Goal: Information Seeking & Learning: Learn about a topic

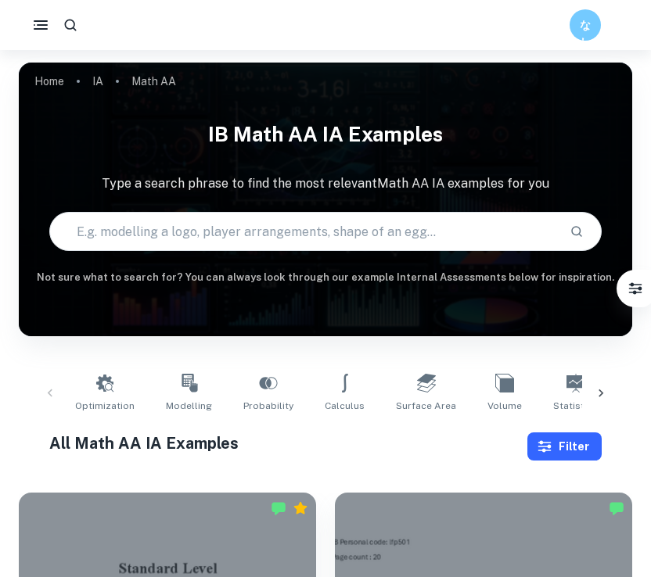
click at [565, 445] on button "Filter" at bounding box center [564, 446] width 74 height 28
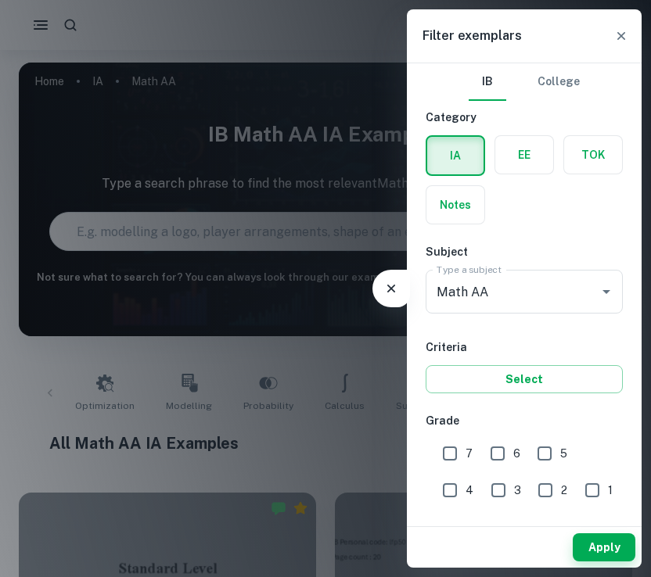
click at [450, 453] on input "7" at bounding box center [449, 453] width 31 height 31
checkbox input "true"
click at [586, 541] on button "Apply" at bounding box center [603, 547] width 63 height 28
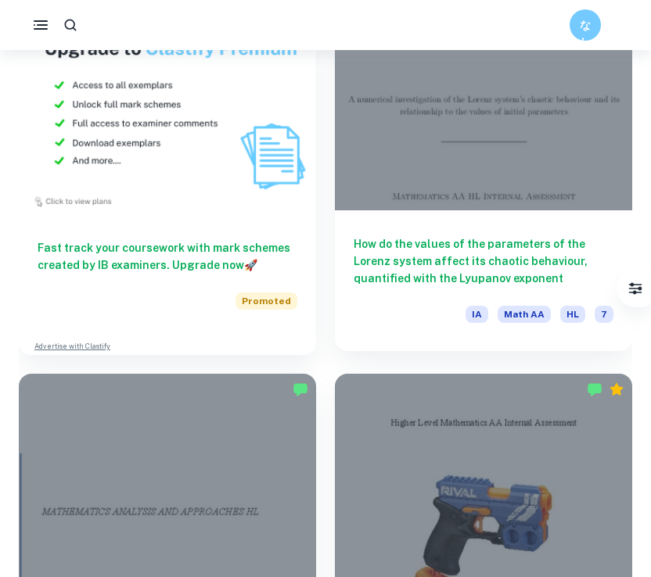
scroll to position [1649, 0]
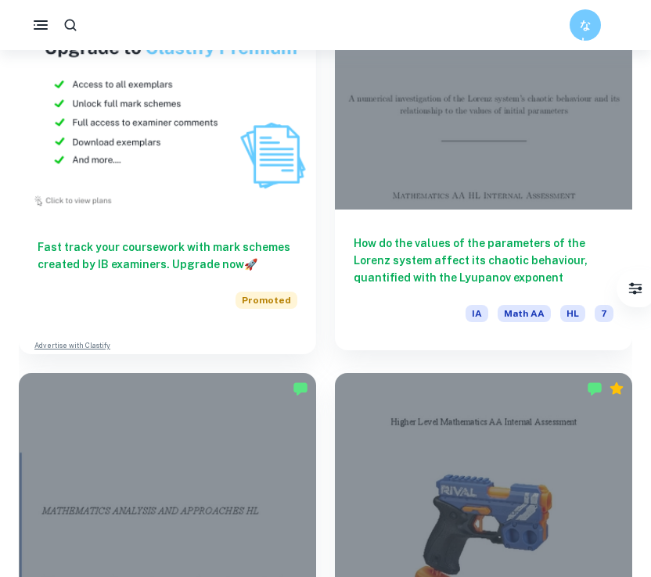
click at [412, 169] on div at bounding box center [483, 98] width 297 height 223
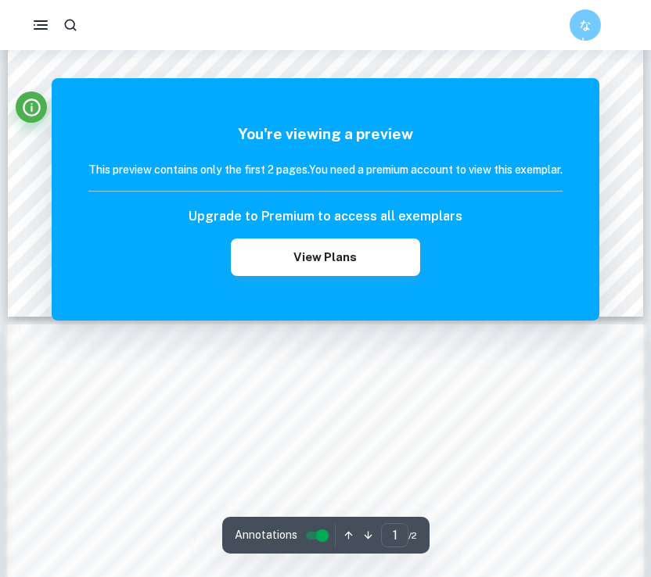
scroll to position [572, 0]
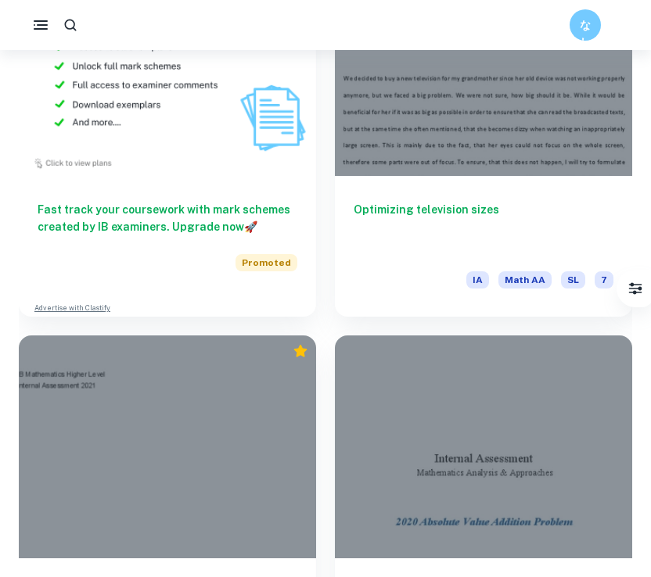
scroll to position [7800, 0]
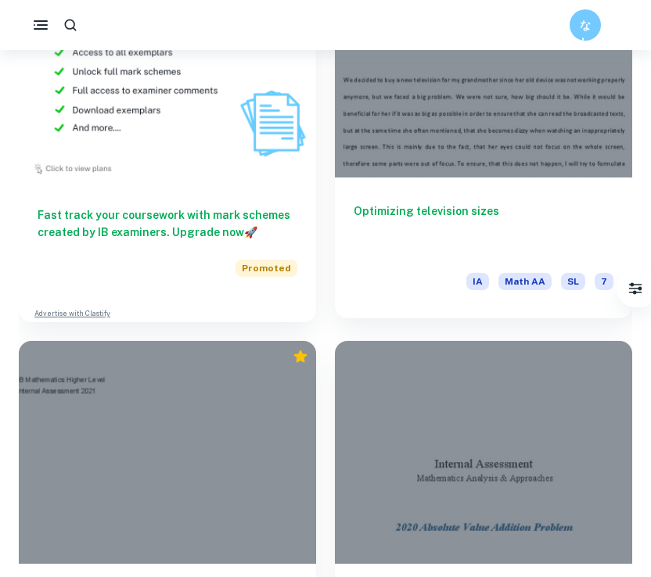
click at [441, 141] on div at bounding box center [483, 66] width 297 height 223
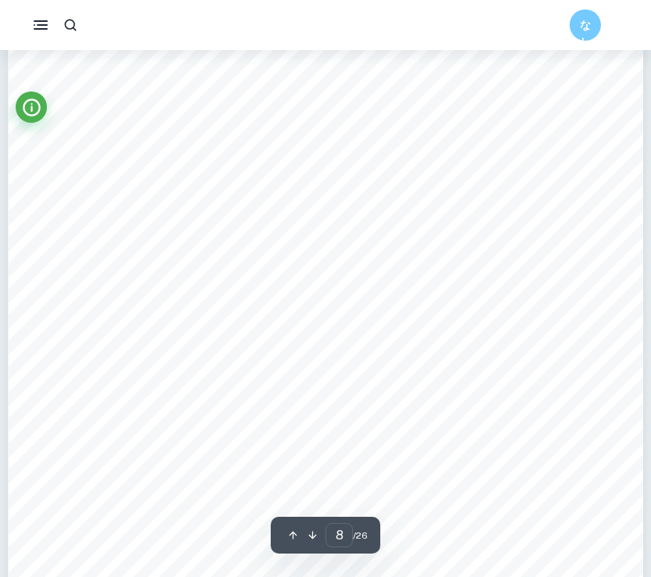
scroll to position [6682, 0]
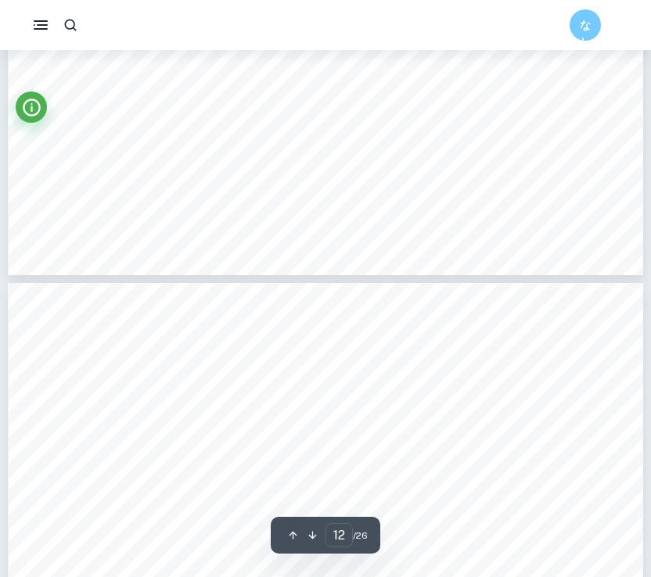
type input "11"
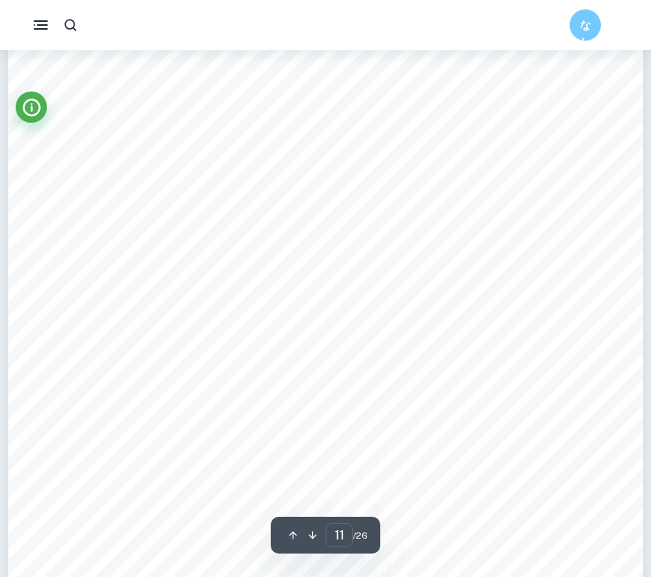
scroll to position [9718, 0]
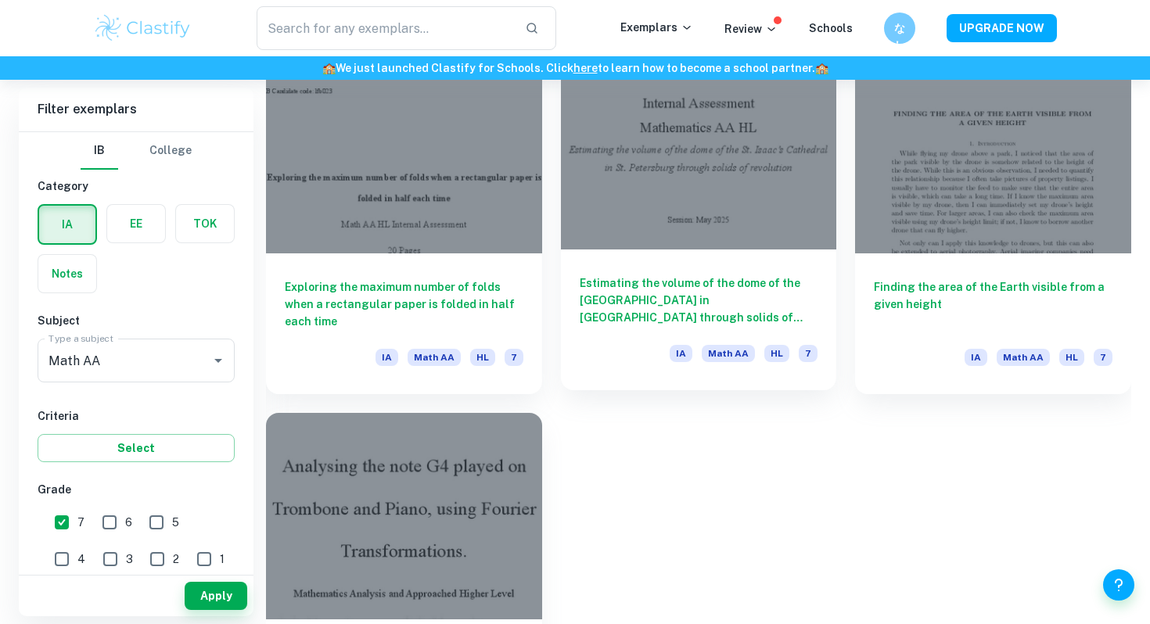
scroll to position [7443, 0]
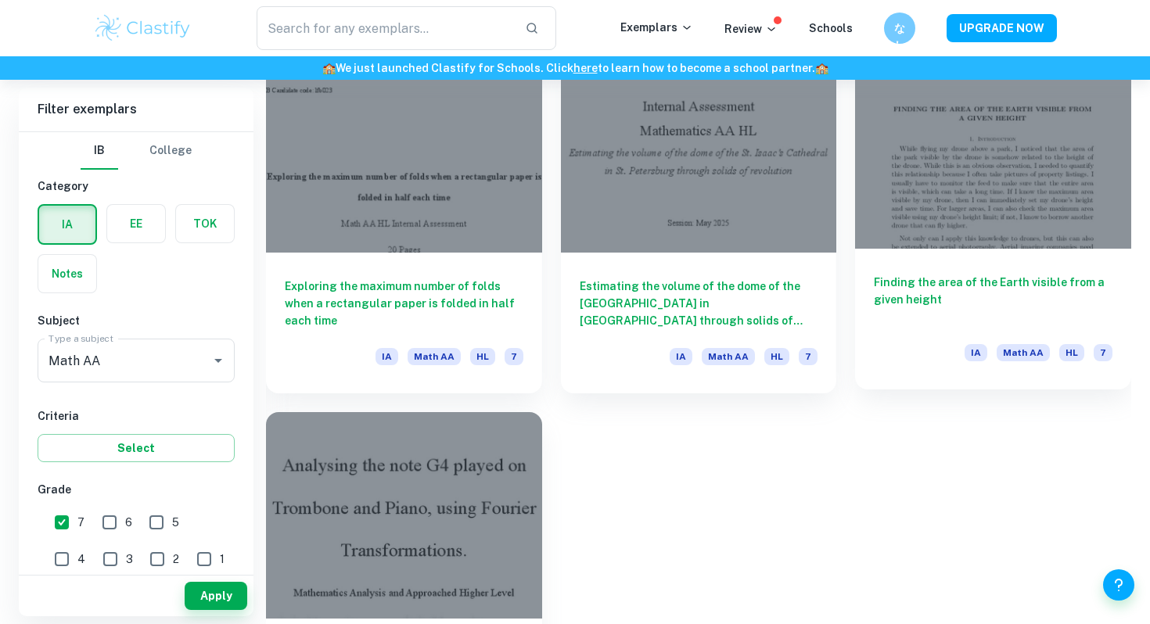
click at [650, 226] on div at bounding box center [993, 144] width 276 height 206
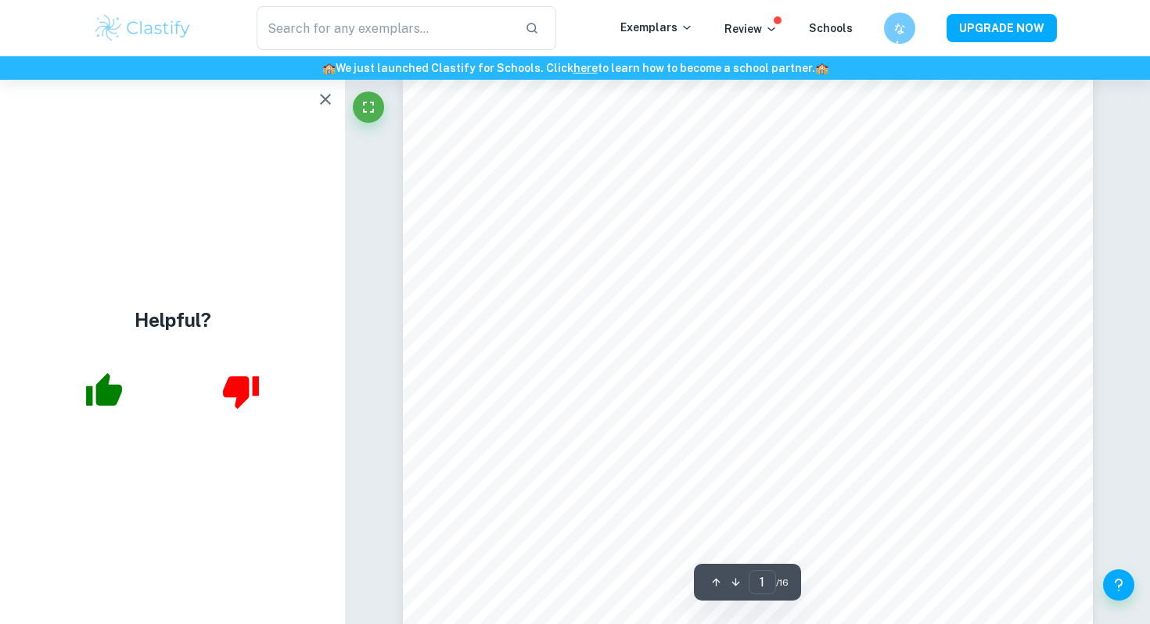
scroll to position [275, 0]
click at [329, 91] on icon "button" at bounding box center [325, 99] width 19 height 19
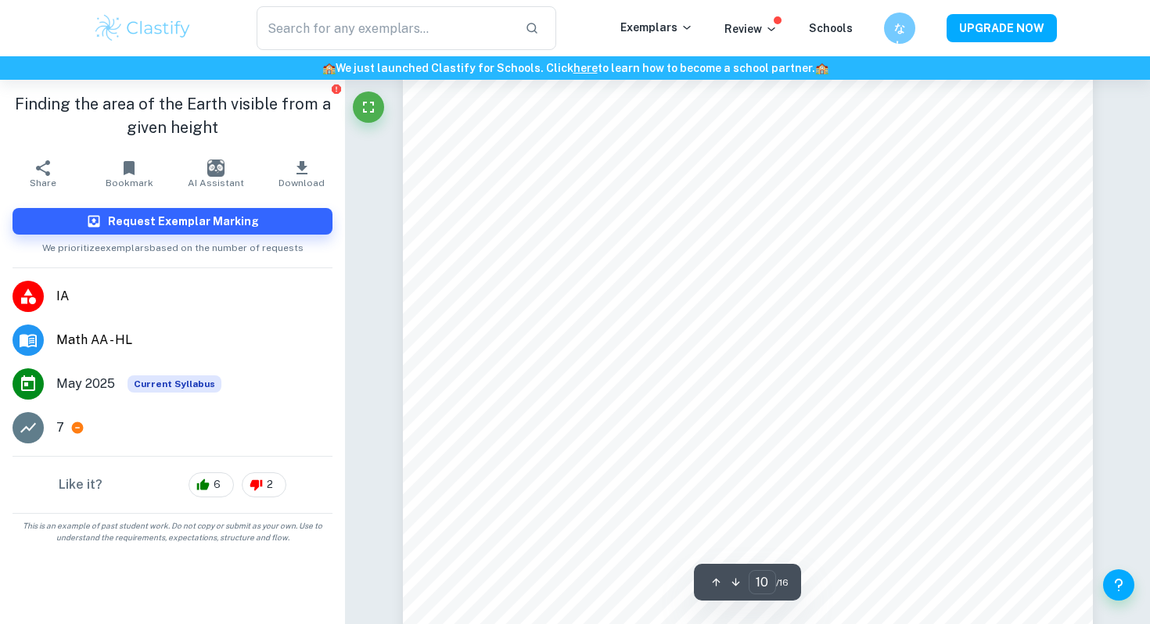
scroll to position [8788, 0]
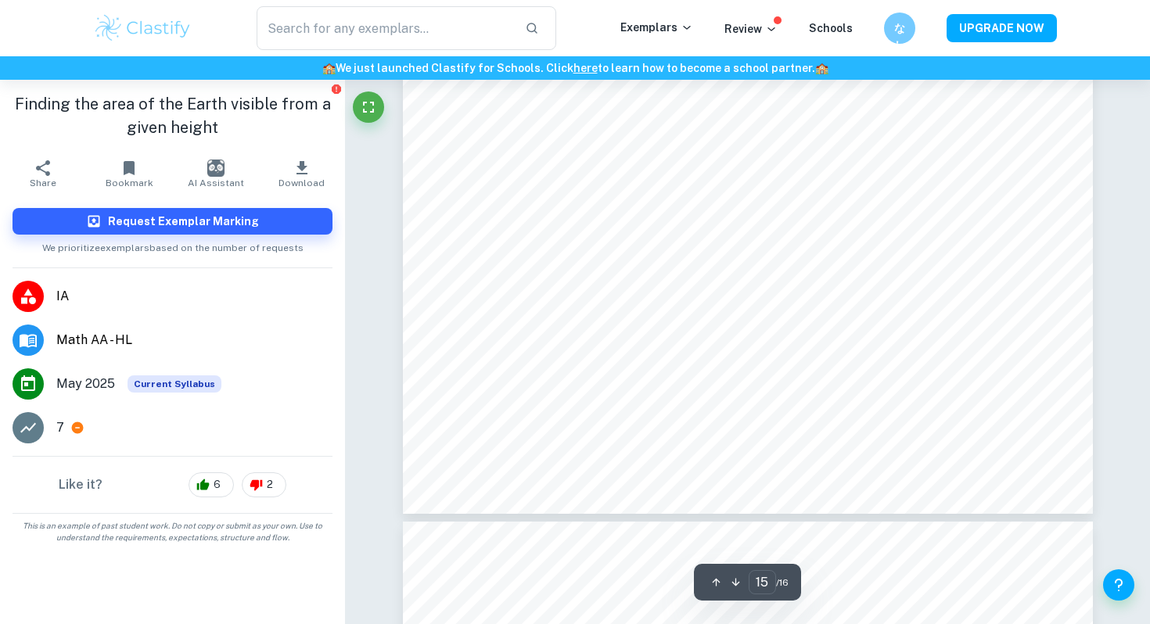
type input "16"
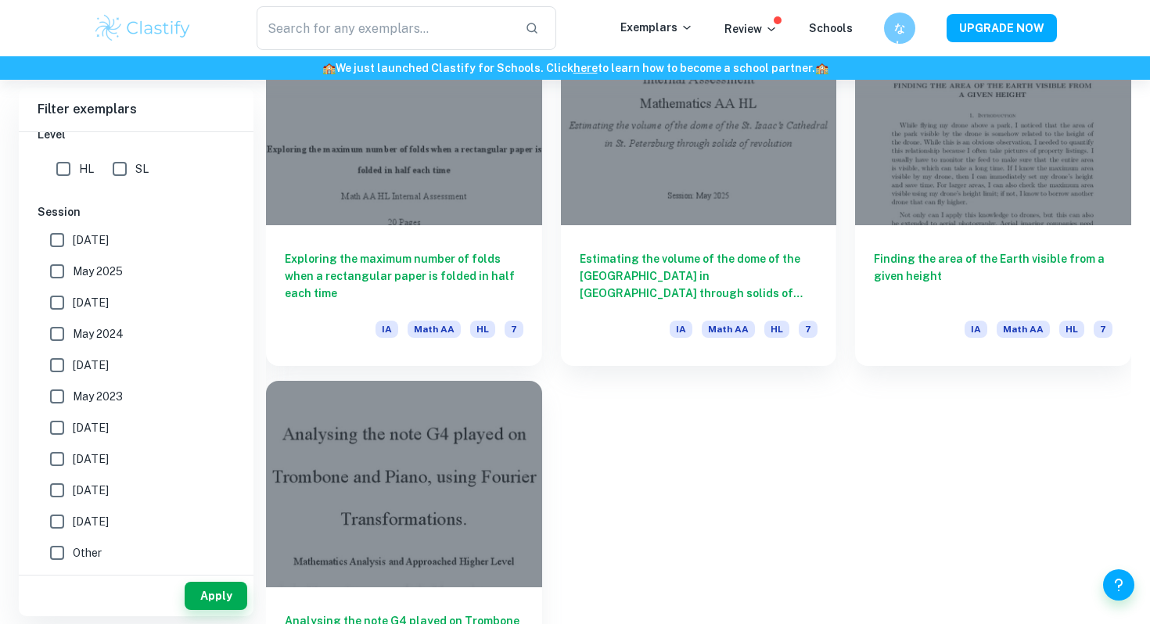
scroll to position [7467, 0]
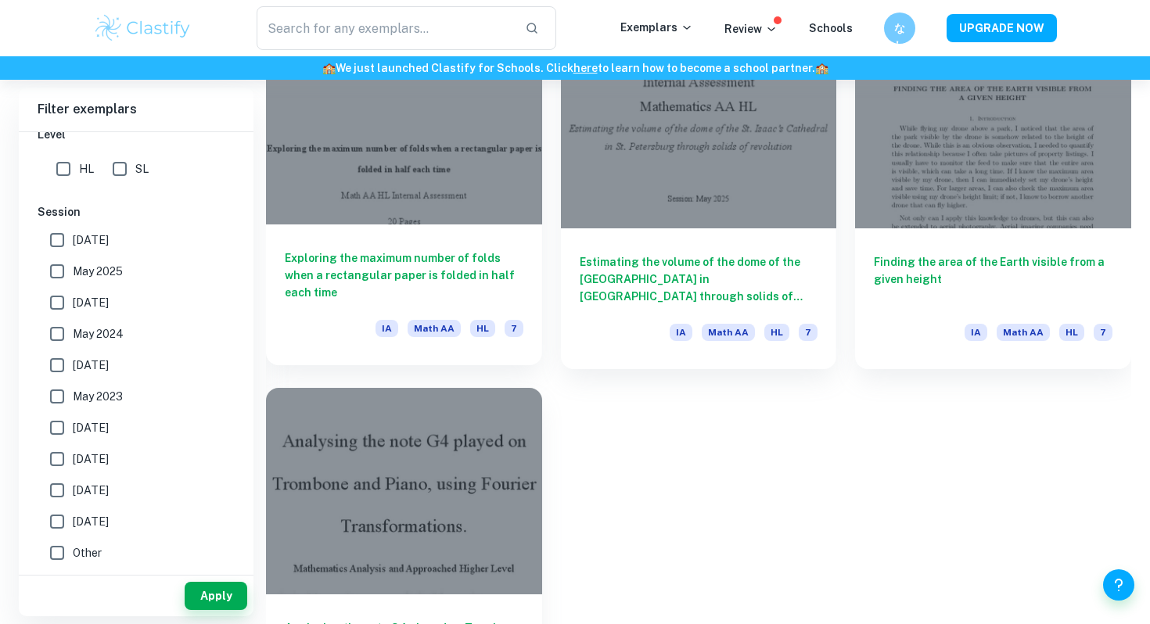
click at [495, 219] on div at bounding box center [404, 120] width 276 height 206
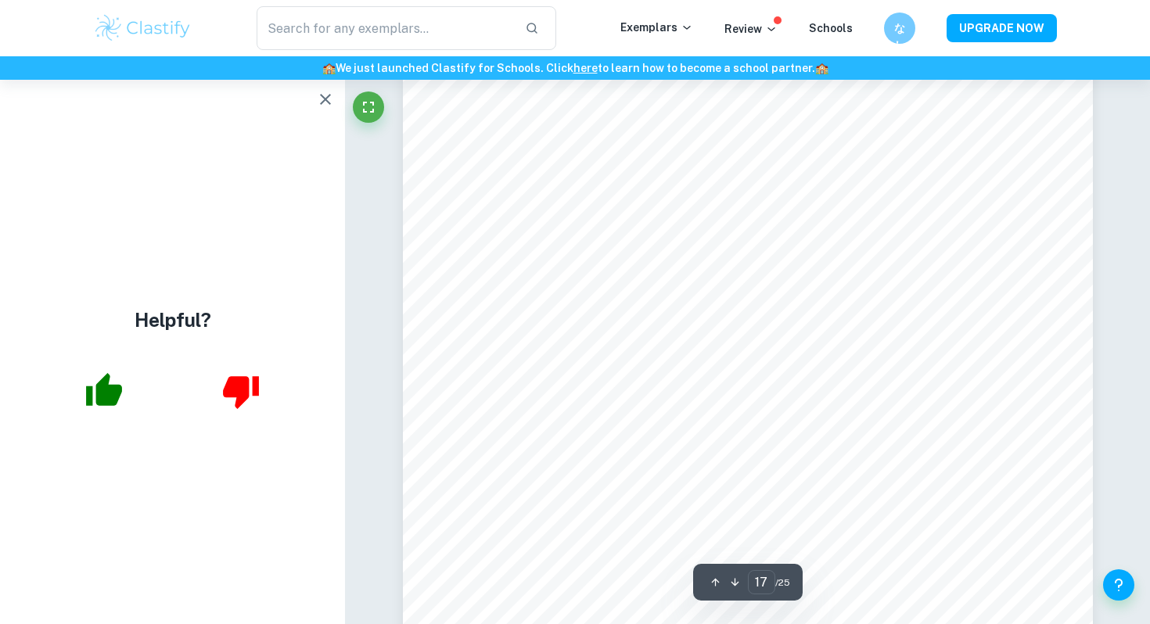
scroll to position [17079, 0]
type input "18"
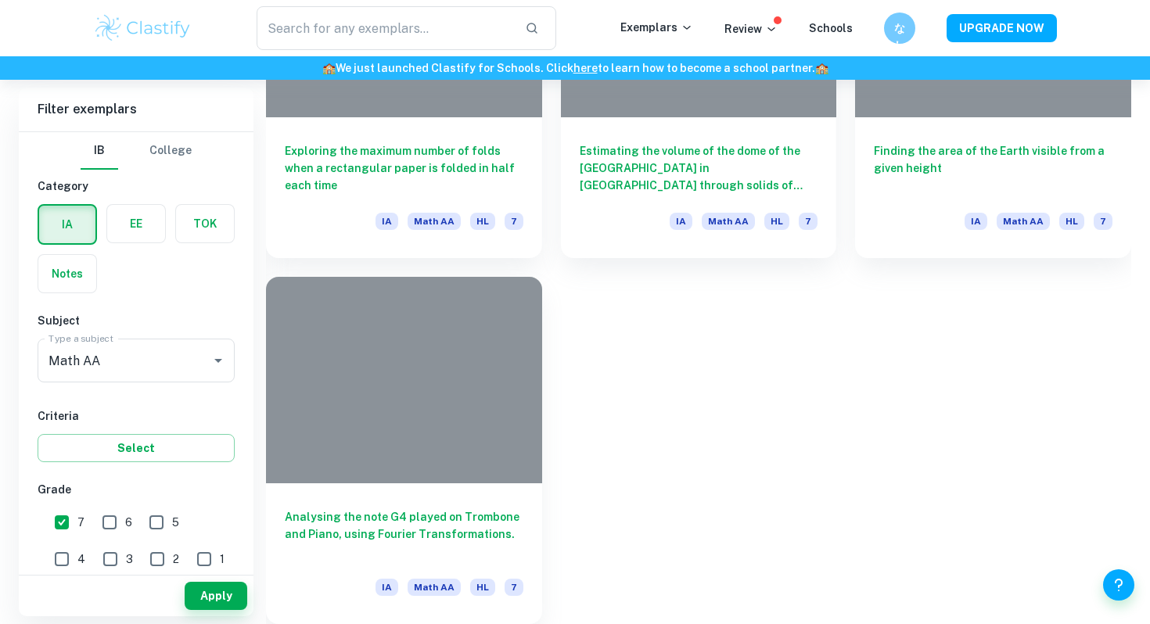
scroll to position [5811, 0]
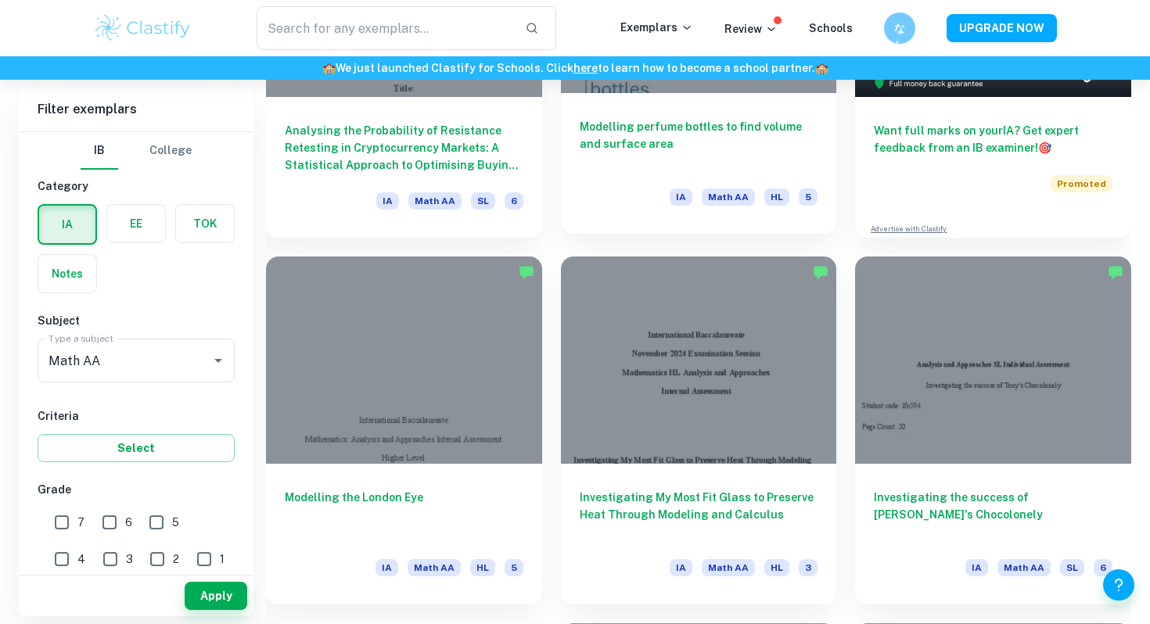
scroll to position [680, 0]
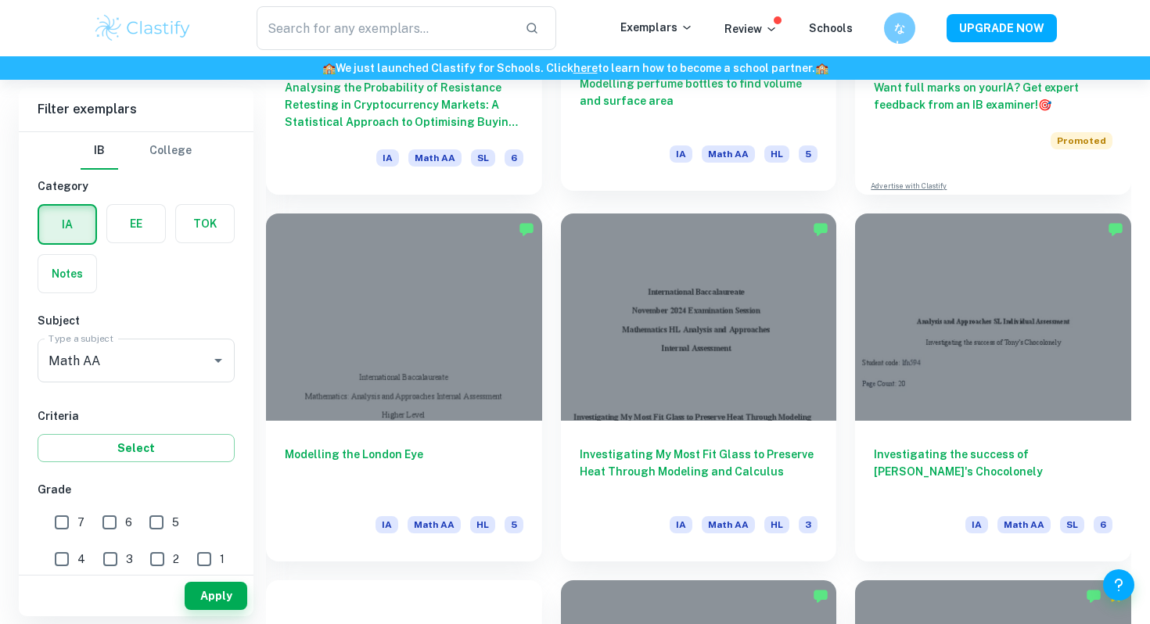
click at [659, 338] on div at bounding box center [699, 317] width 276 height 206
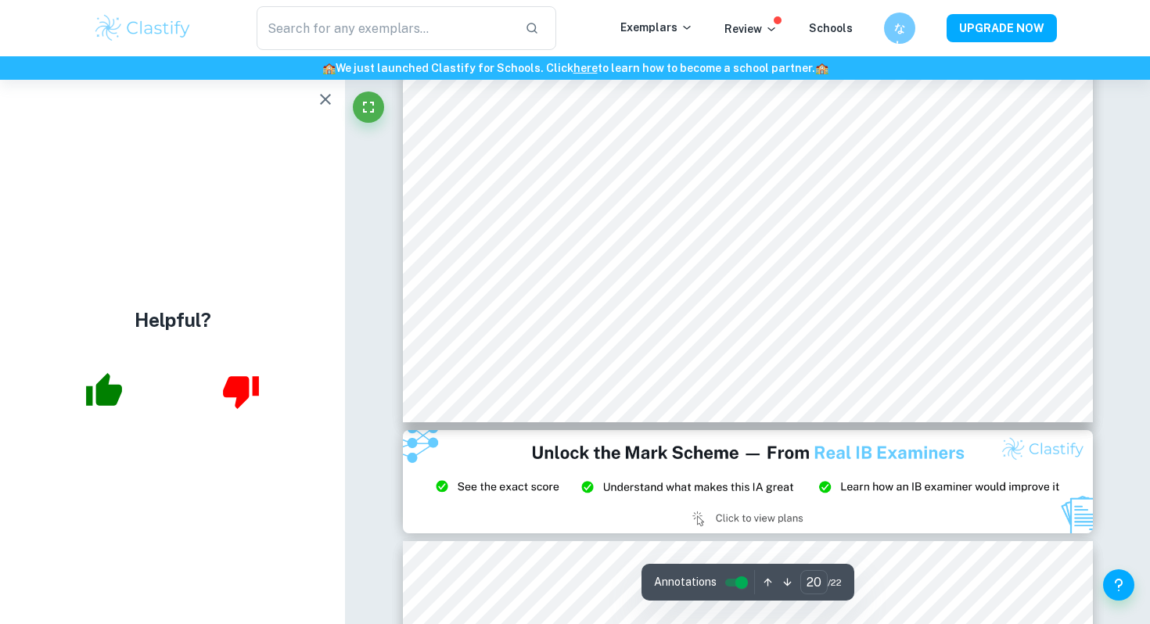
scroll to position [19891, 0]
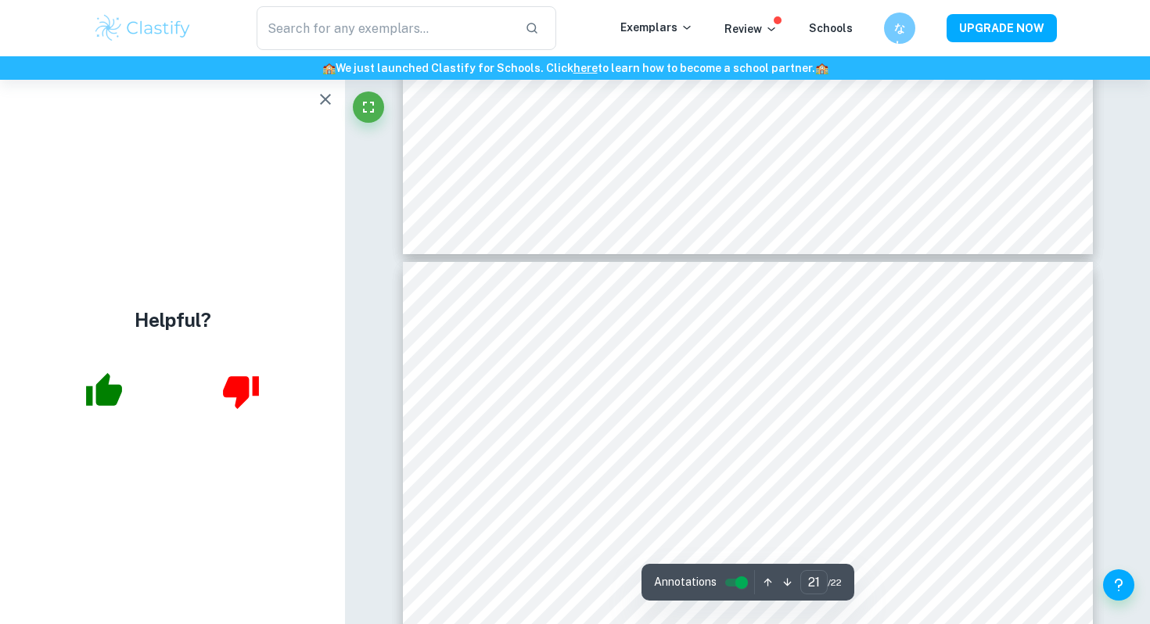
type input "22"
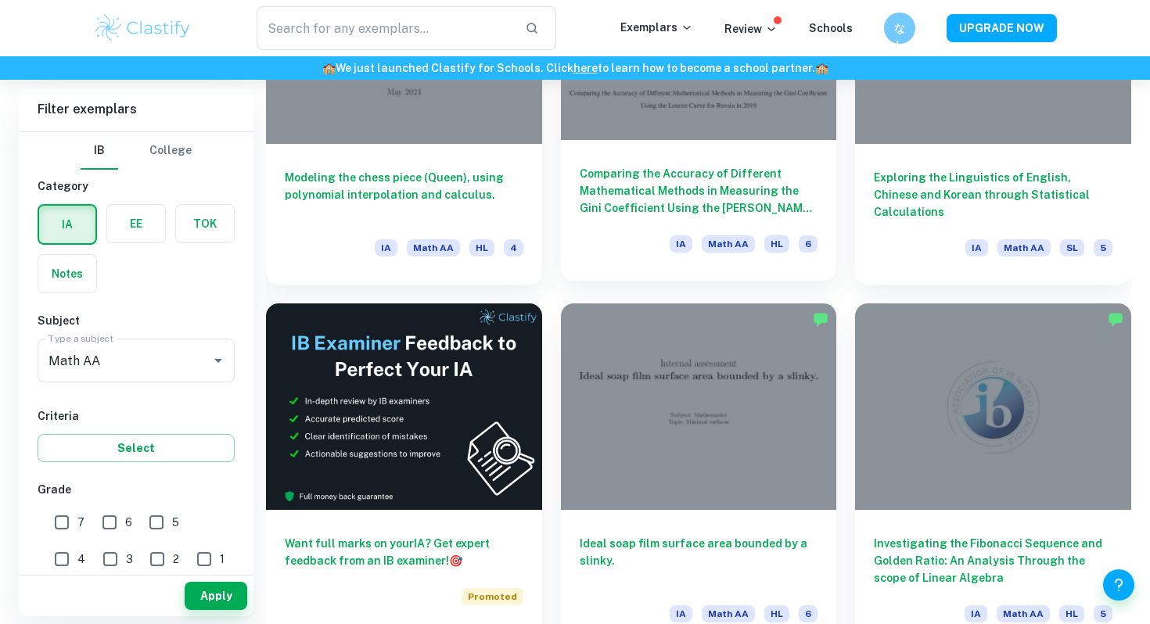
scroll to position [2647, 0]
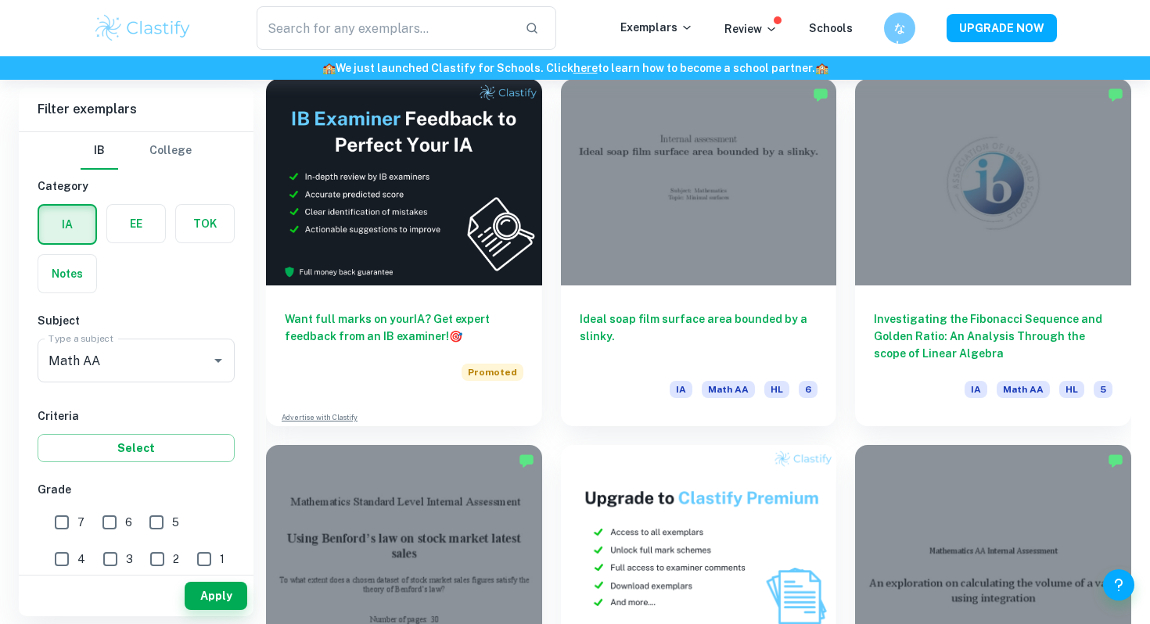
click at [58, 525] on input "7" at bounding box center [61, 522] width 31 height 31
checkbox input "true"
click at [228, 588] on button "Apply" at bounding box center [216, 596] width 63 height 28
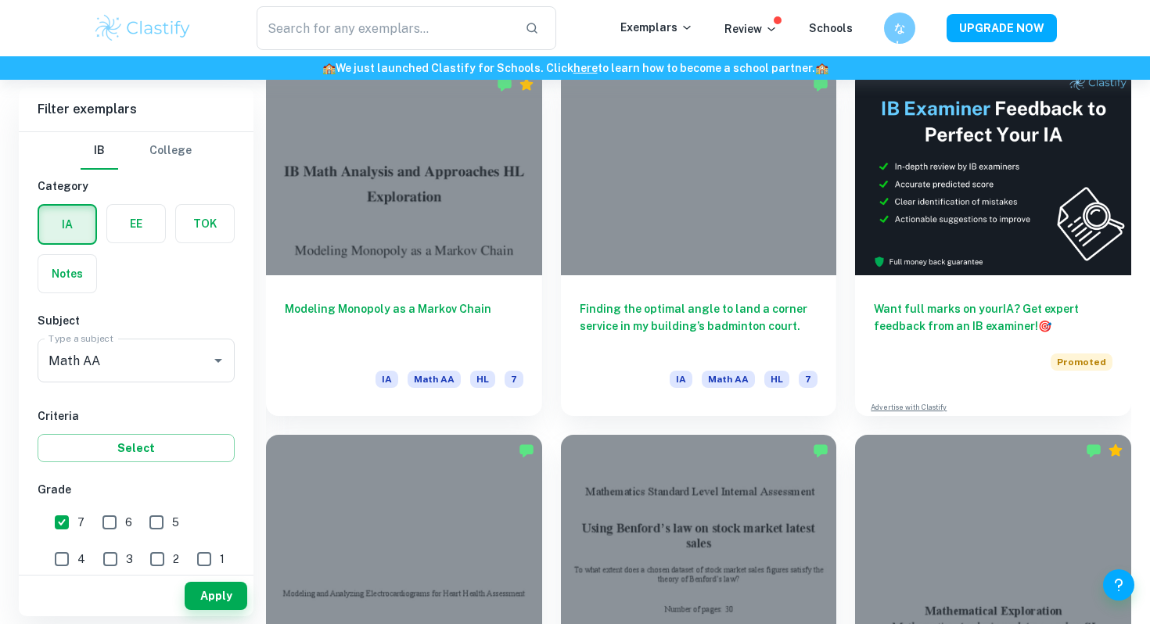
scroll to position [455, 0]
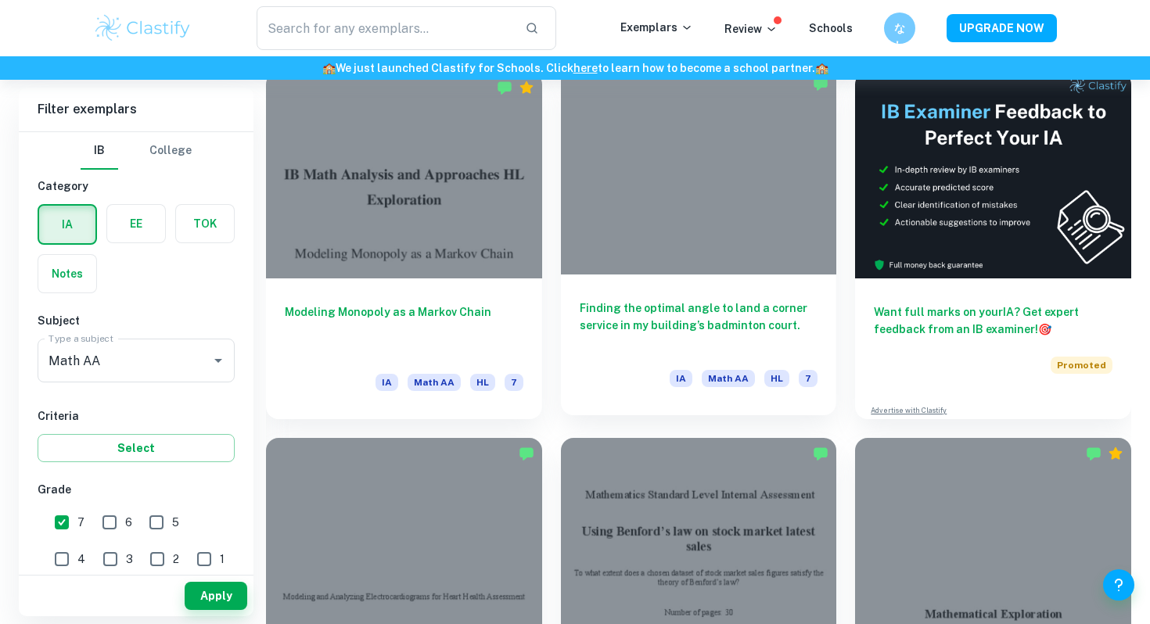
click at [745, 209] on div at bounding box center [699, 171] width 276 height 206
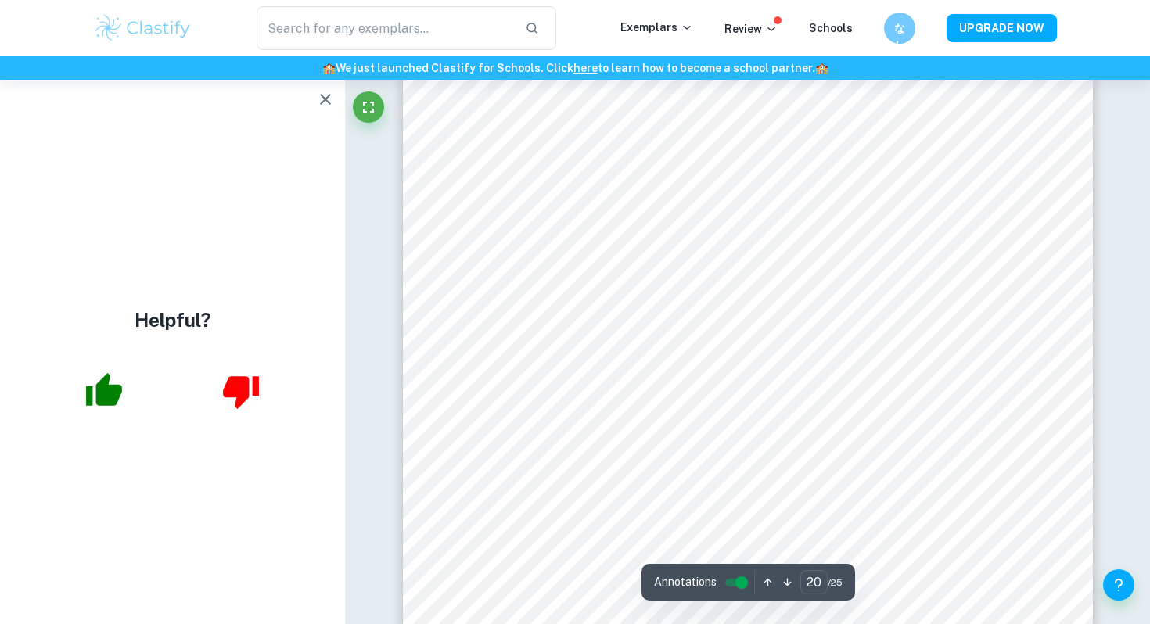
scroll to position [19676, 0]
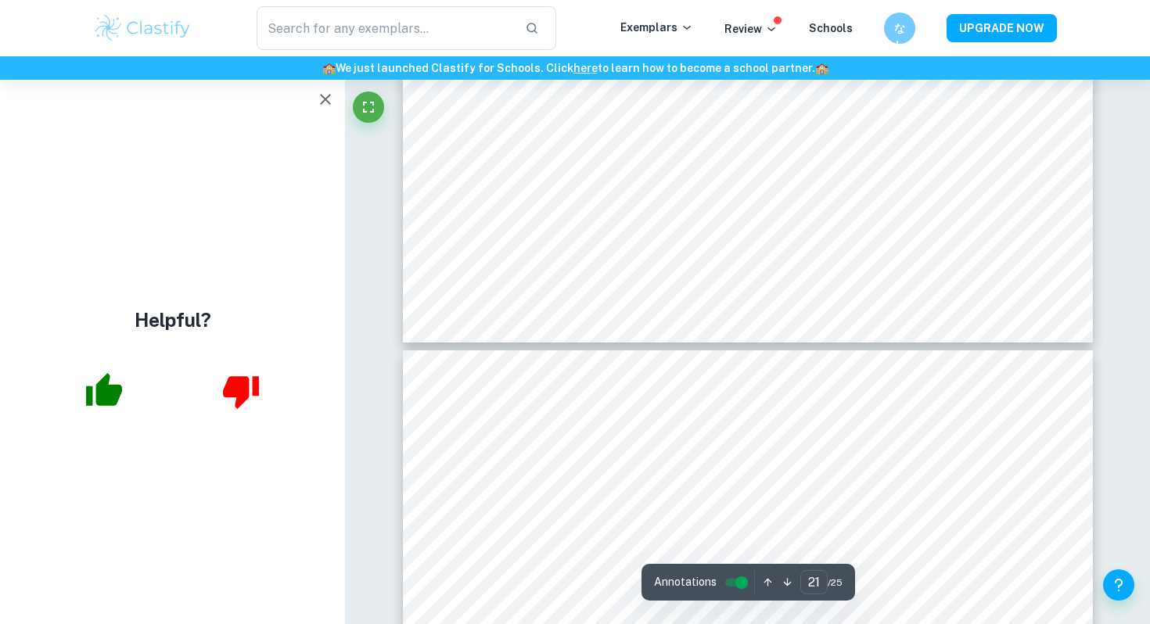
type input "22"
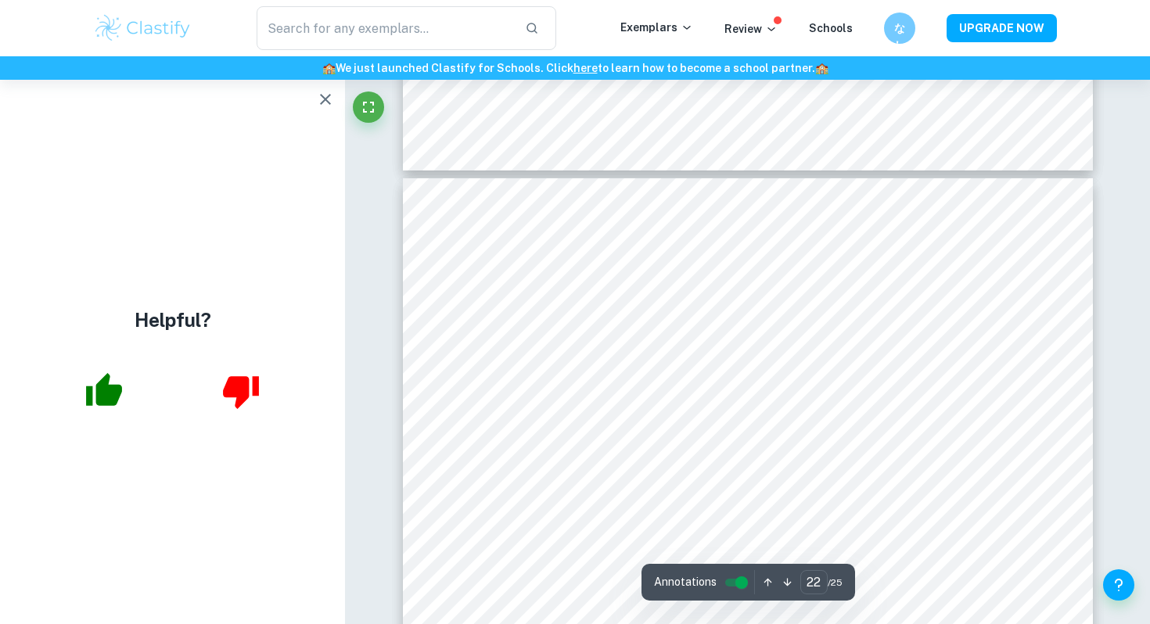
scroll to position [21268, 0]
